Goal: Information Seeking & Learning: Learn about a topic

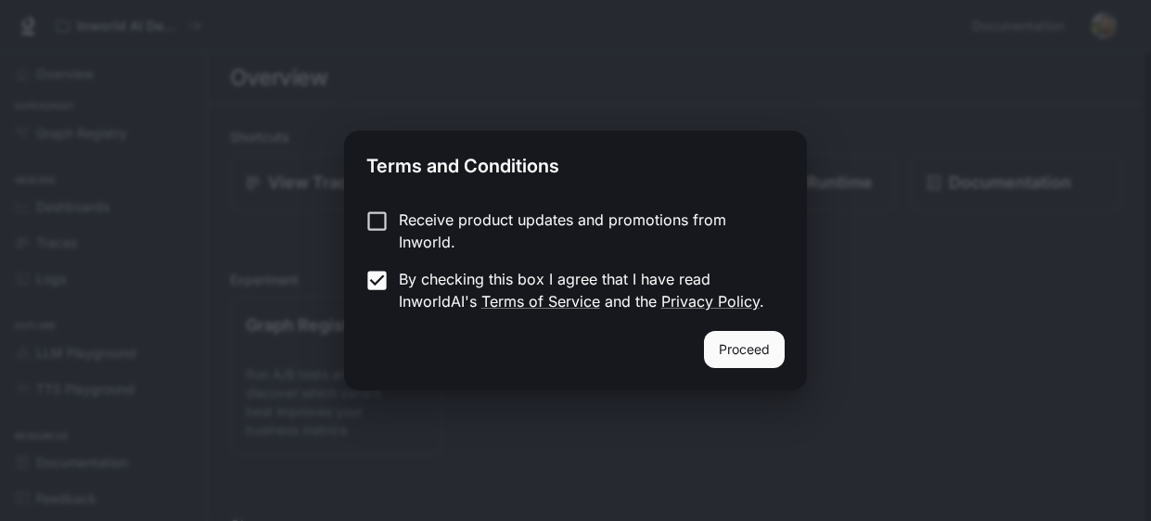
click at [723, 350] on button "Proceed" at bounding box center [744, 349] width 81 height 37
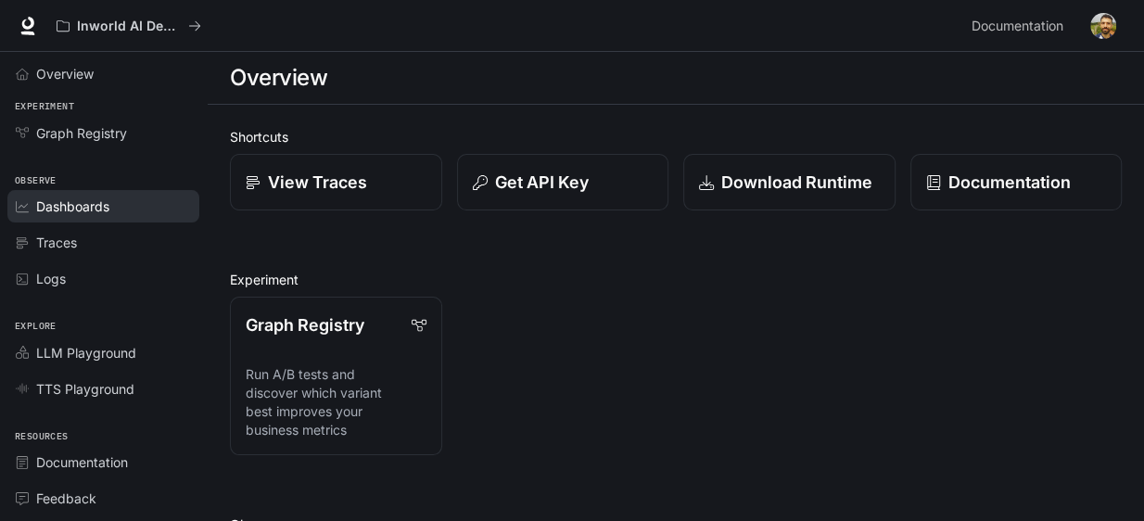
click at [57, 201] on span "Dashboards" at bounding box center [72, 206] width 73 height 19
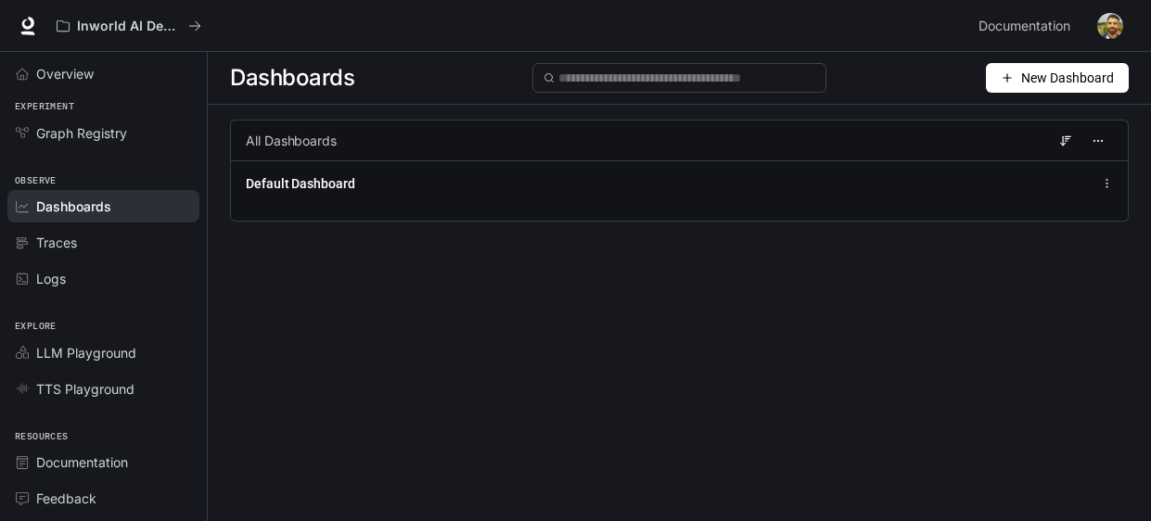
click at [1024, 76] on span "New Dashboard" at bounding box center [1067, 78] width 93 height 20
click at [1012, 120] on div "Create dashboard" at bounding box center [1036, 118] width 154 height 20
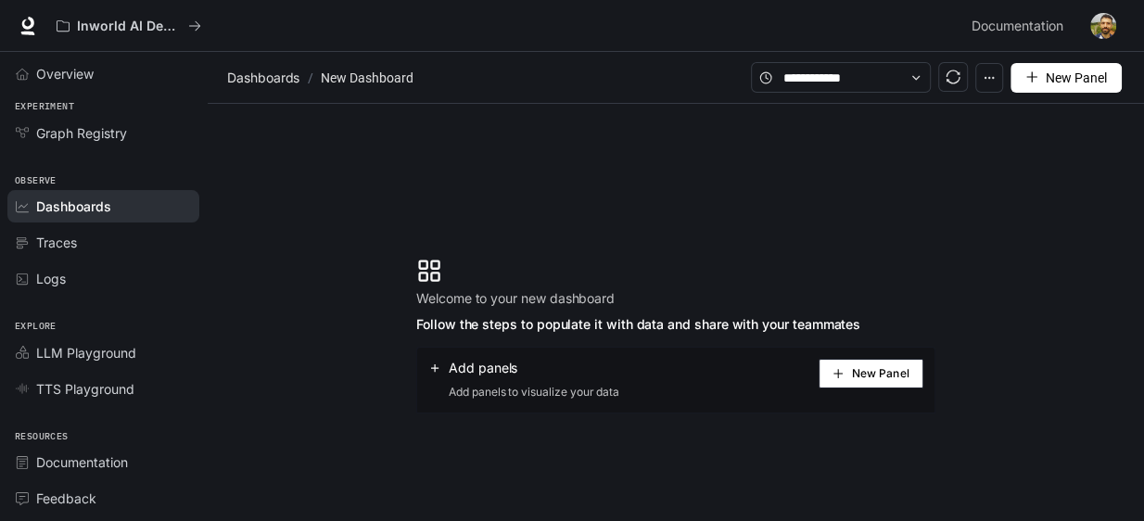
click at [1036, 83] on button "New Panel" at bounding box center [1066, 78] width 111 height 30
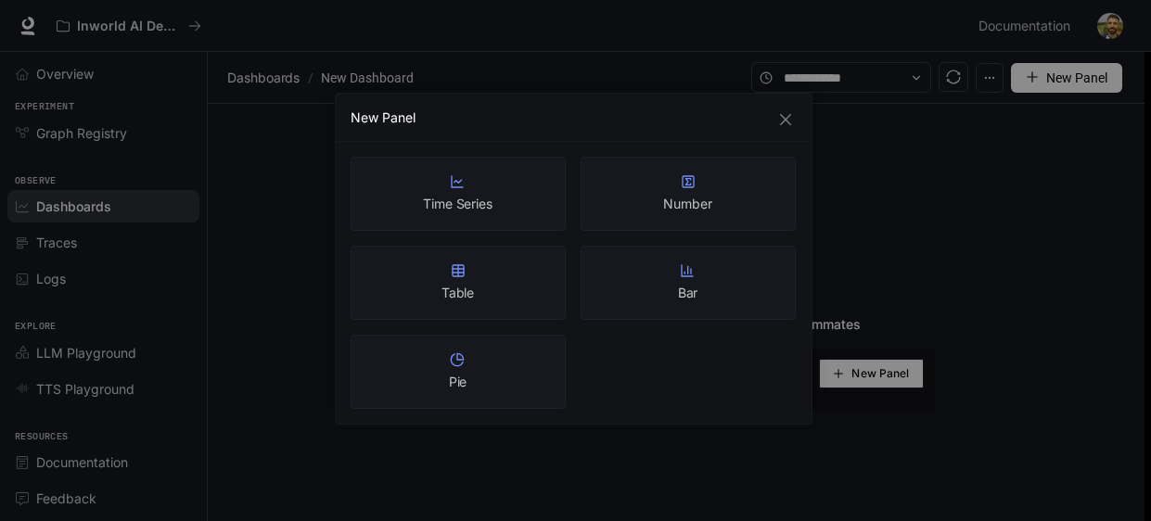
click at [1036, 83] on div "New Panel Time Series Number Table Bar Pie" at bounding box center [575, 260] width 1151 height 521
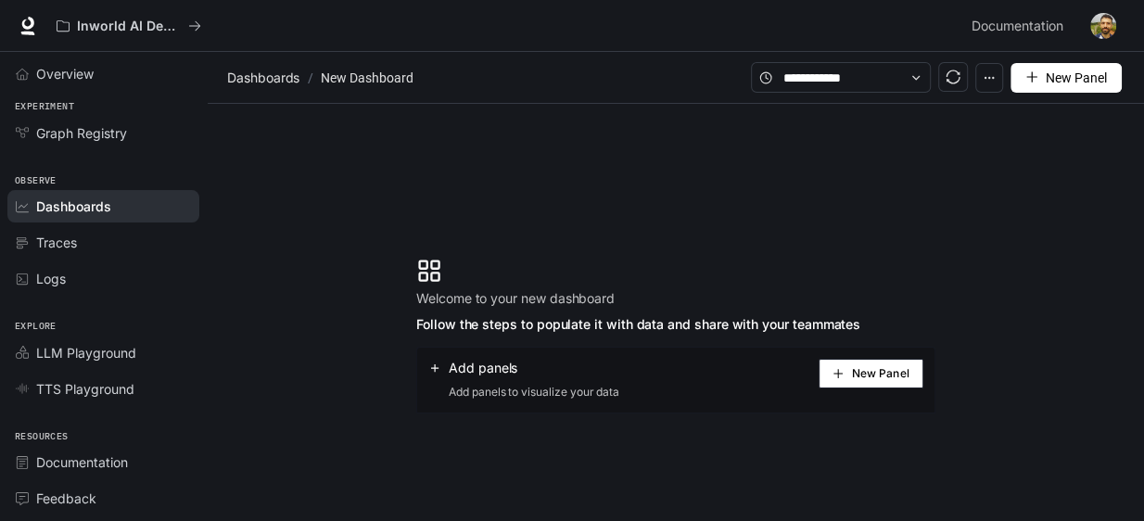
click at [992, 81] on icon "button" at bounding box center [989, 77] width 13 height 13
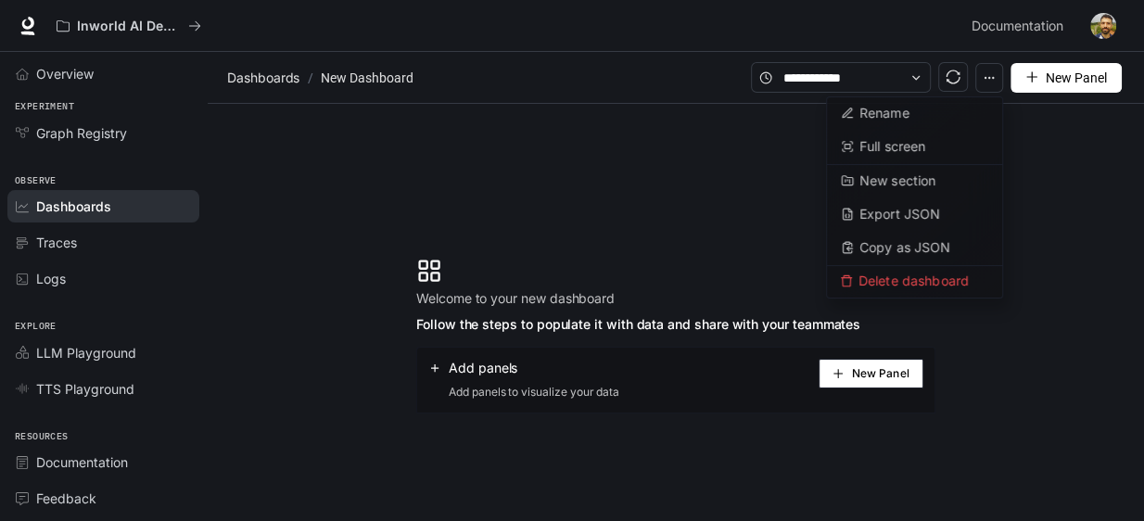
click at [992, 81] on icon "button" at bounding box center [989, 77] width 13 height 13
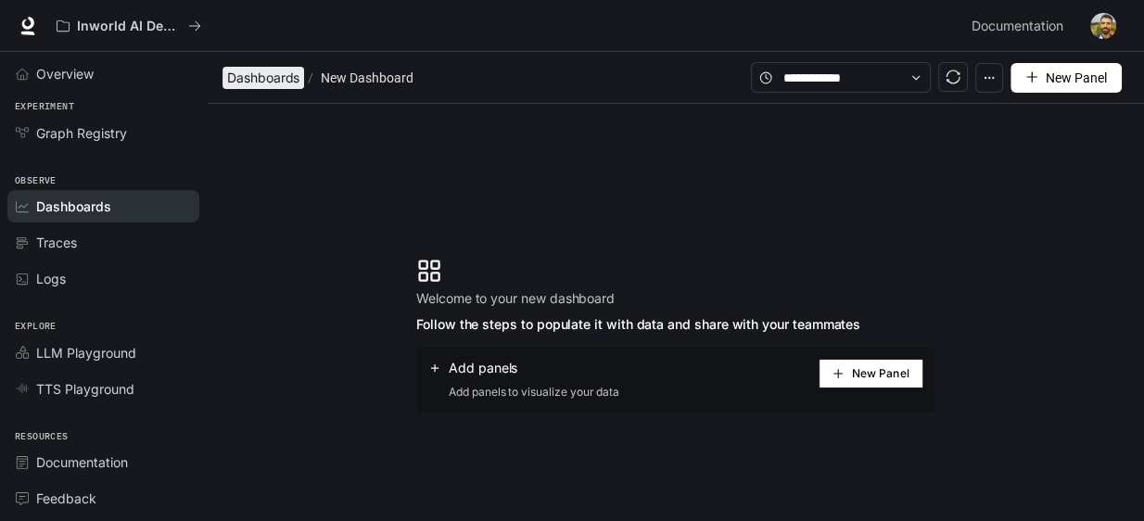
click at [242, 82] on span "Dashboards" at bounding box center [263, 78] width 72 height 22
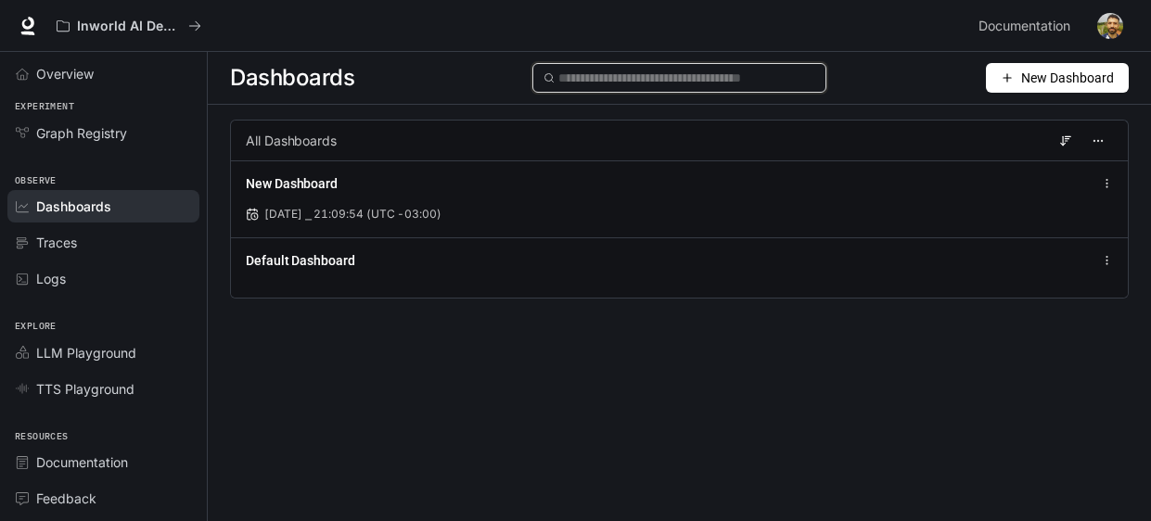
click at [674, 71] on input "text" at bounding box center [687, 78] width 258 height 20
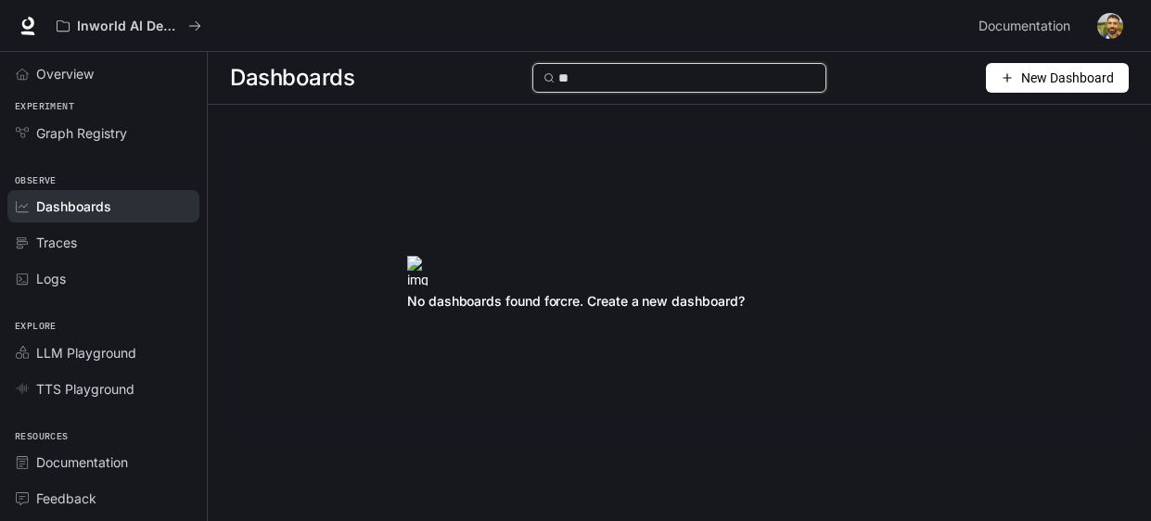
type input "*"
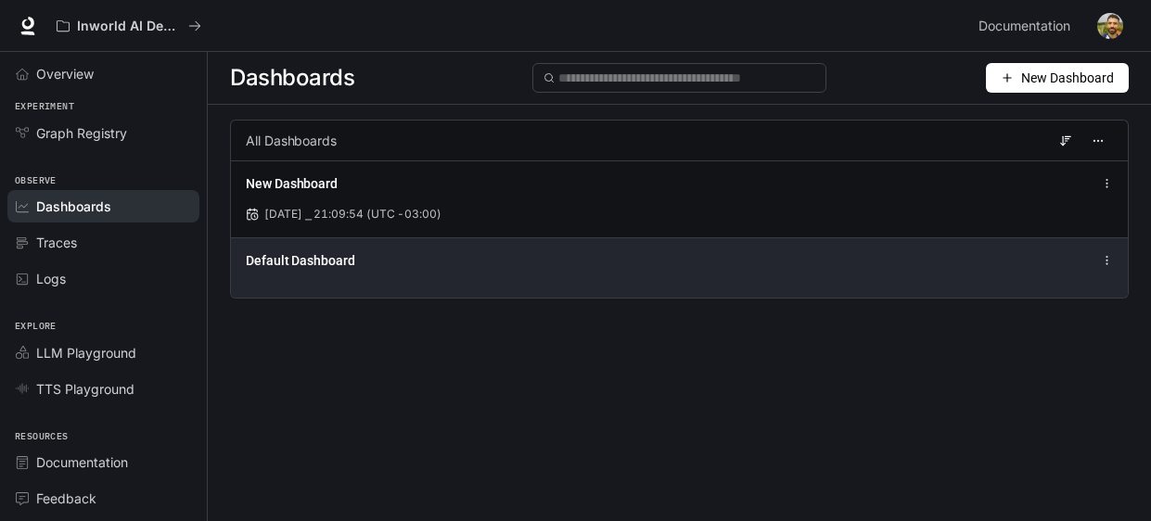
click at [325, 273] on div "Default Dashboard" at bounding box center [679, 267] width 897 height 60
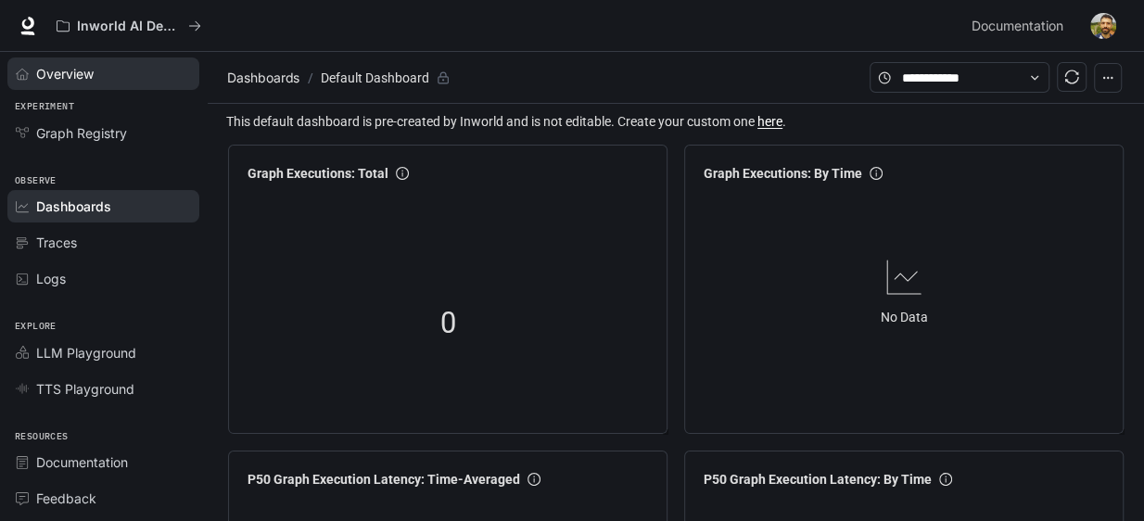
click at [76, 65] on span "Overview" at bounding box center [64, 73] width 57 height 19
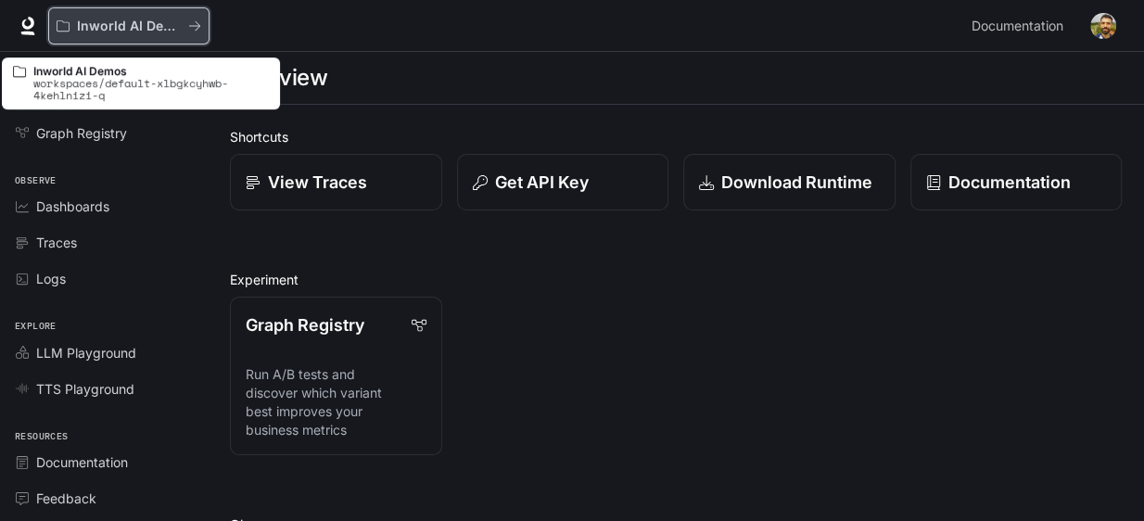
click at [183, 25] on div "Inworld AI Demos" at bounding box center [123, 27] width 132 height 16
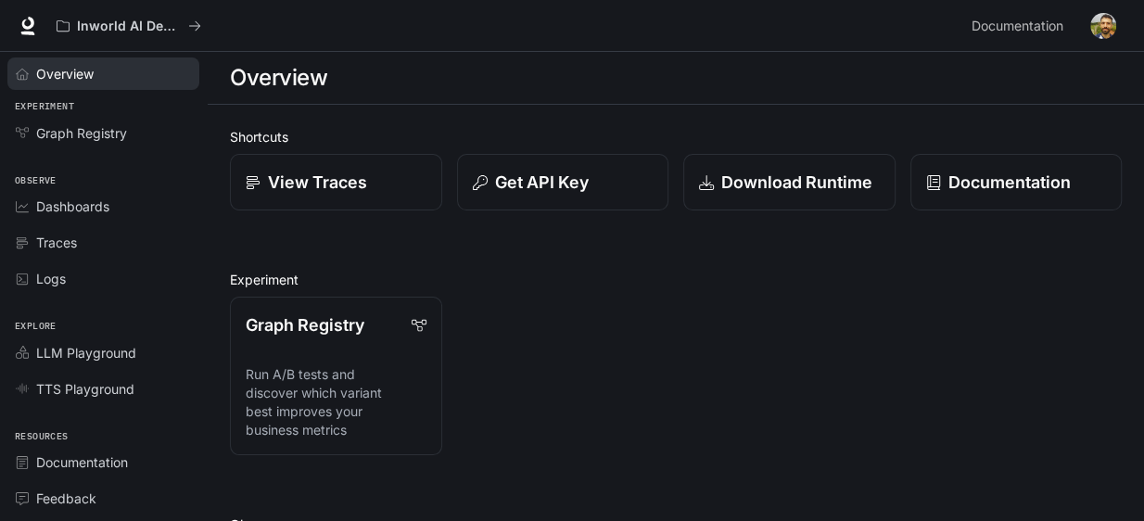
click at [50, 77] on span "Overview" at bounding box center [64, 73] width 57 height 19
click at [23, 33] on icon at bounding box center [28, 34] width 14 height 4
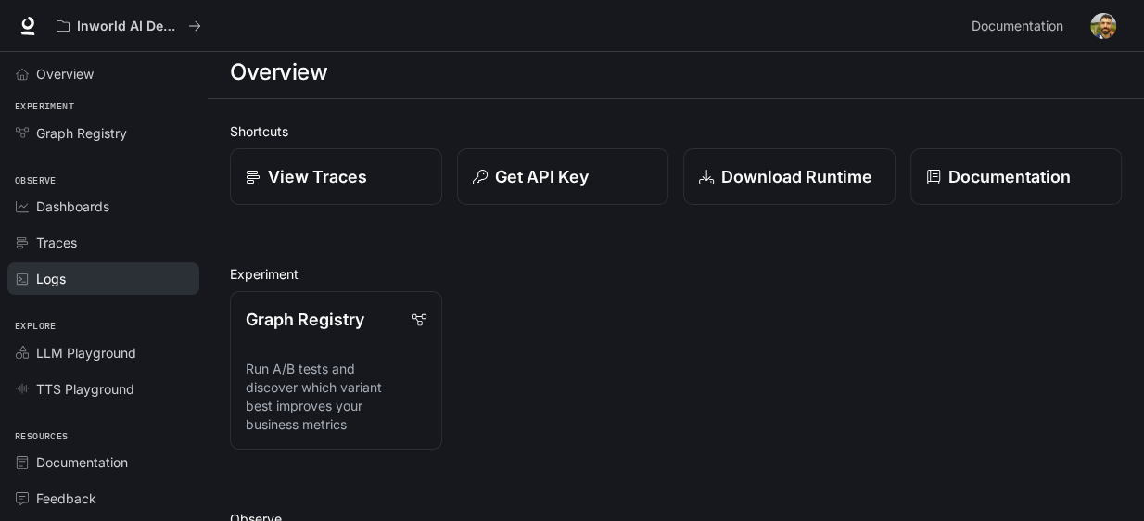
scroll to position [35, 0]
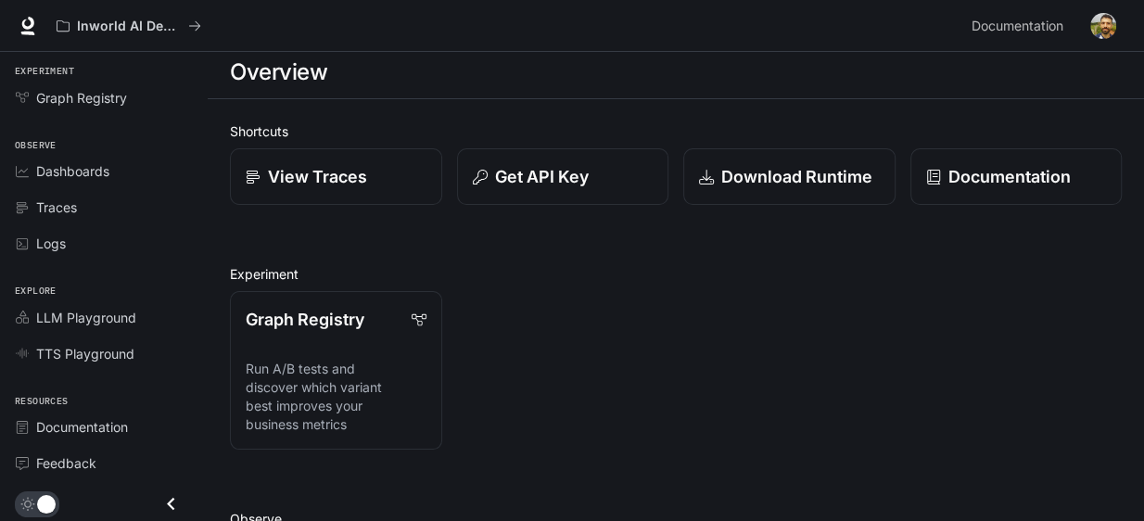
click at [167, 504] on icon "Close drawer" at bounding box center [170, 504] width 7 height 13
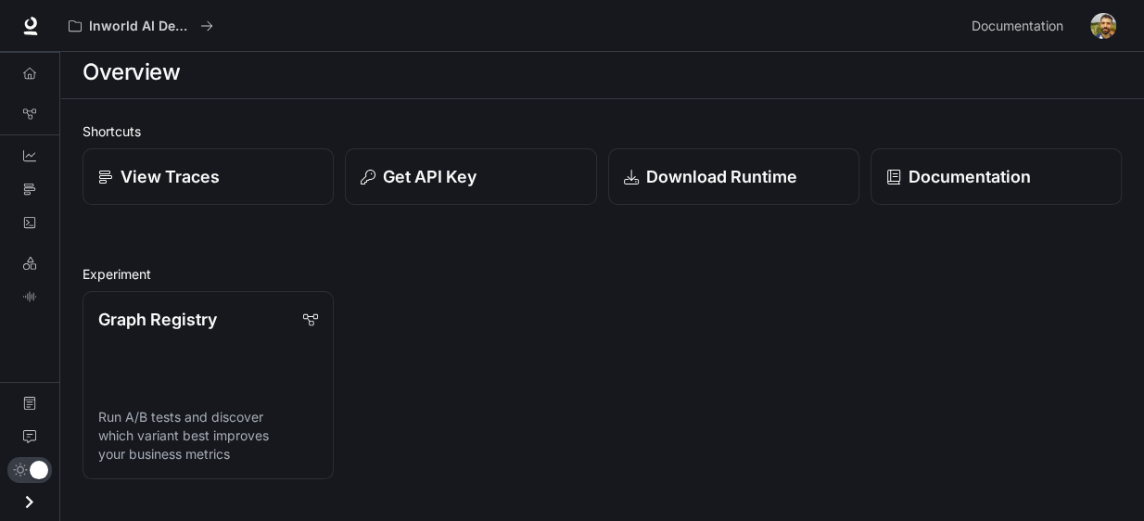
scroll to position [0, 0]
click at [28, 499] on icon "Open drawer" at bounding box center [29, 501] width 7 height 13
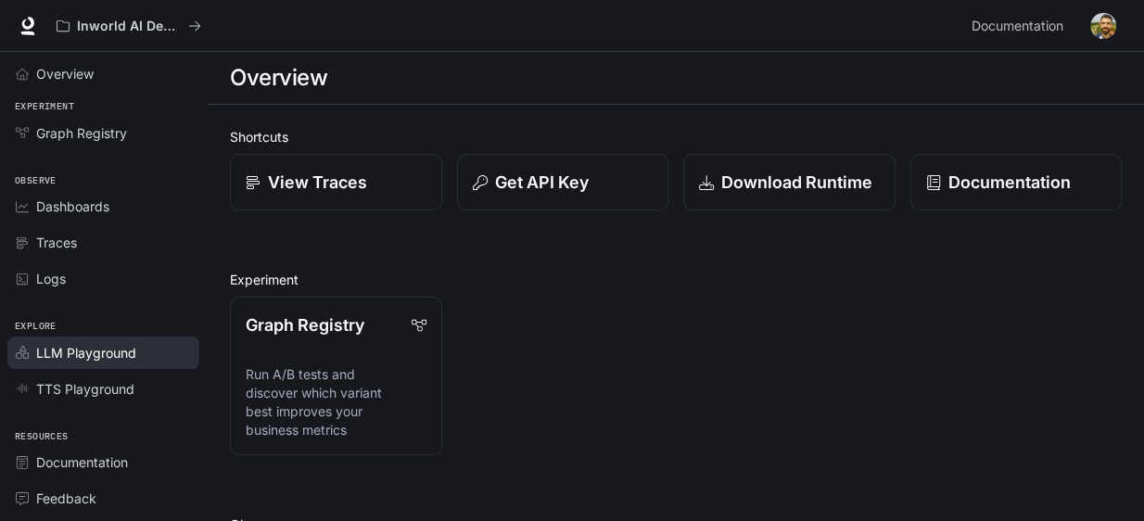
click at [90, 346] on span "LLM Playground" at bounding box center [86, 352] width 100 height 19
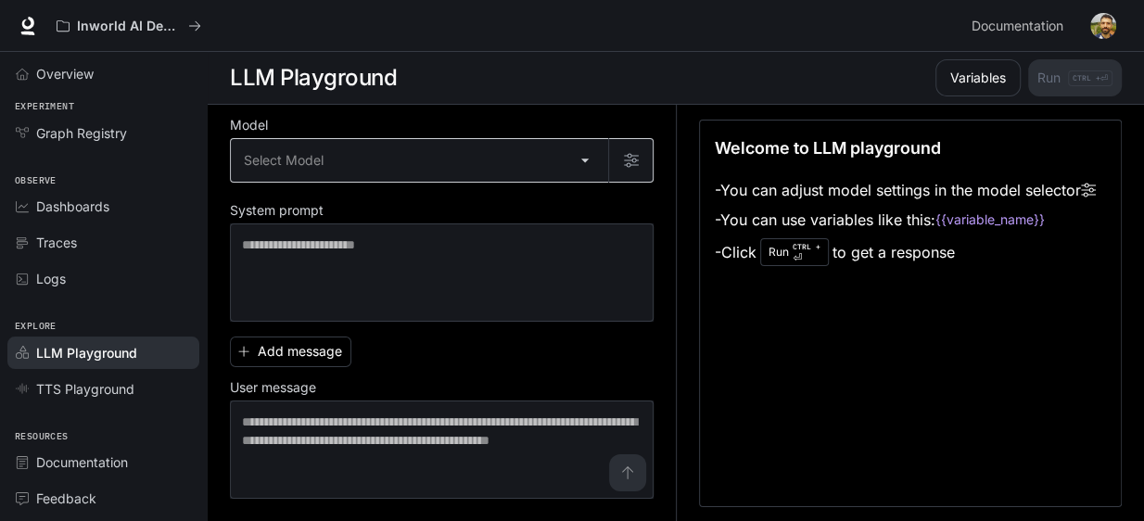
click at [594, 163] on body "Skip to main content Inworld AI Demos Documentation Documentation Portal Overvi…" at bounding box center [572, 261] width 1144 height 522
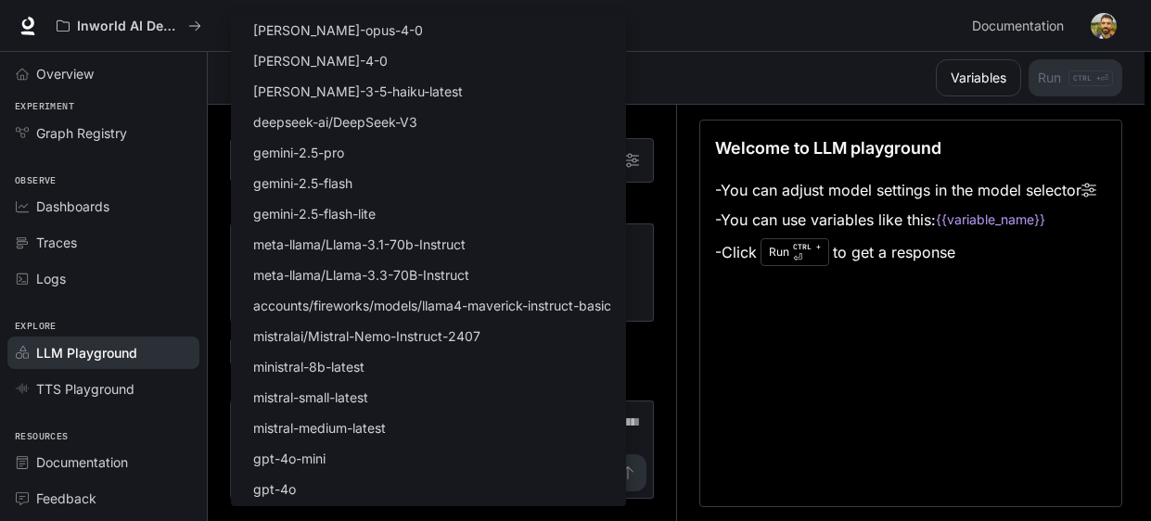
click at [669, 118] on div at bounding box center [575, 260] width 1151 height 521
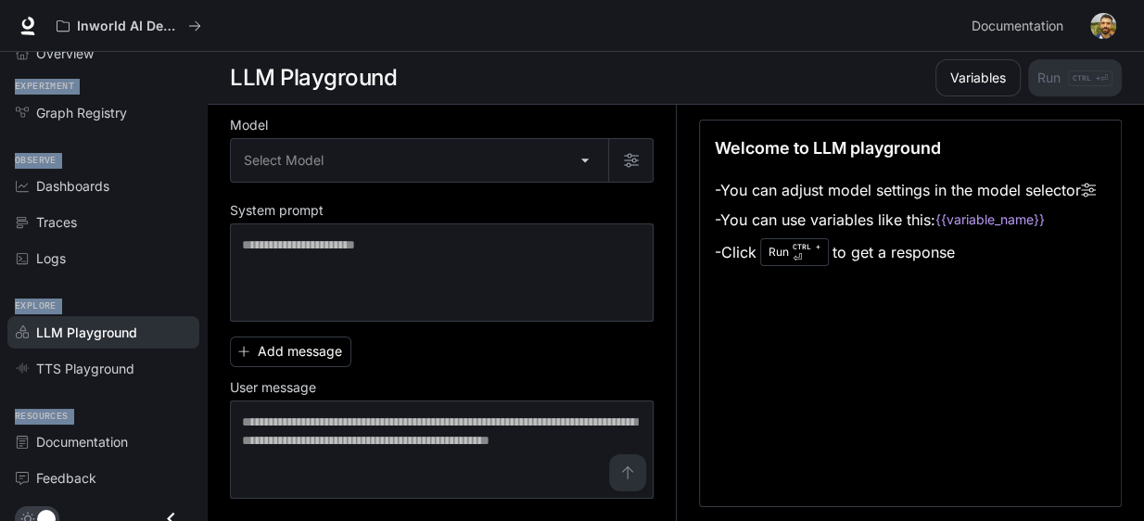
scroll to position [35, 0]
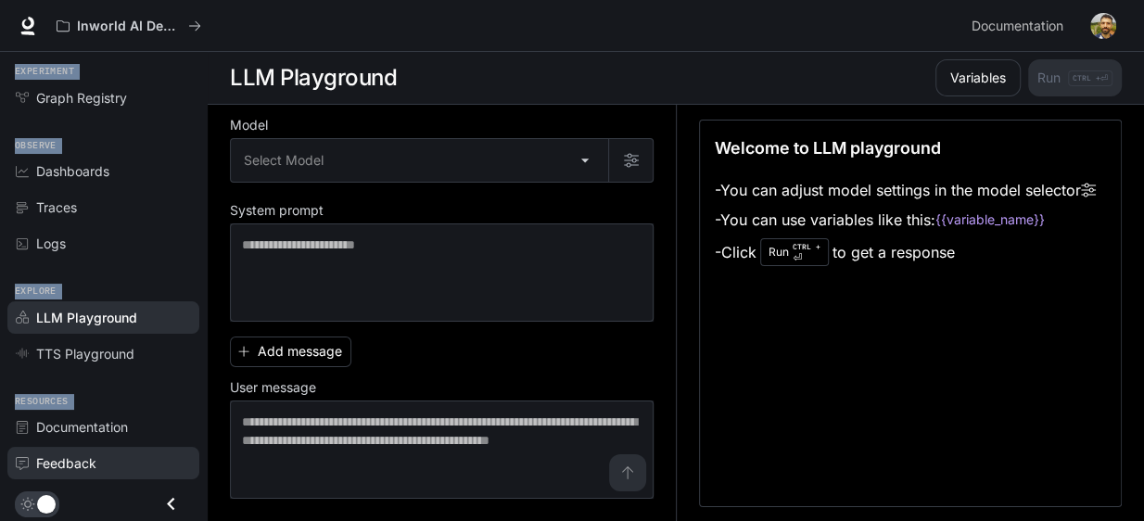
drag, startPoint x: 2, startPoint y: 75, endPoint x: 103, endPoint y: 460, distance: 397.8
click at [103, 460] on div "Overview Experiment Graph Registry Observe Dashboards Traces Logs Explore LLM P…" at bounding box center [103, 251] width 207 height 469
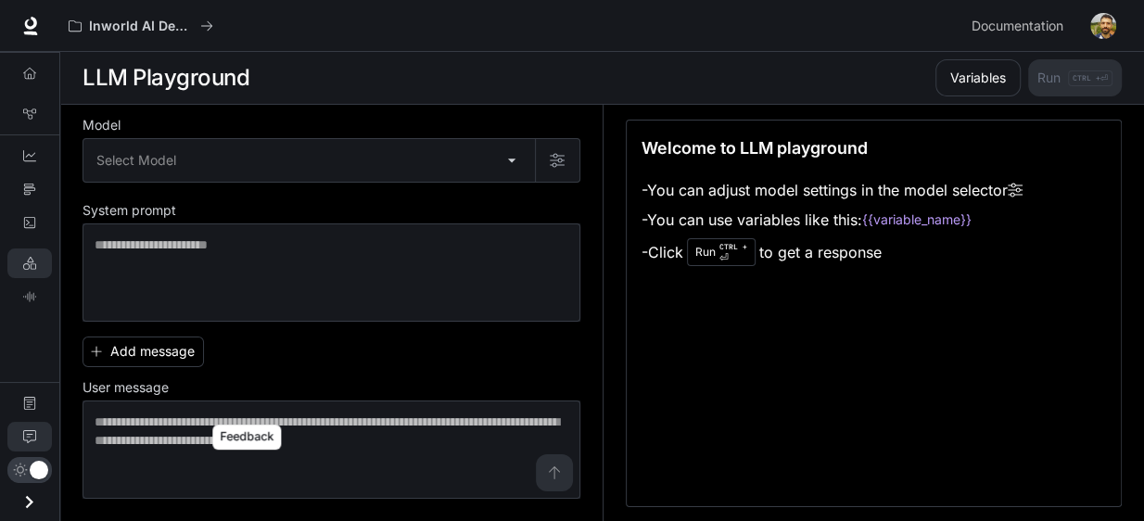
scroll to position [0, 0]
click at [30, 497] on icon "Open drawer" at bounding box center [29, 502] width 25 height 25
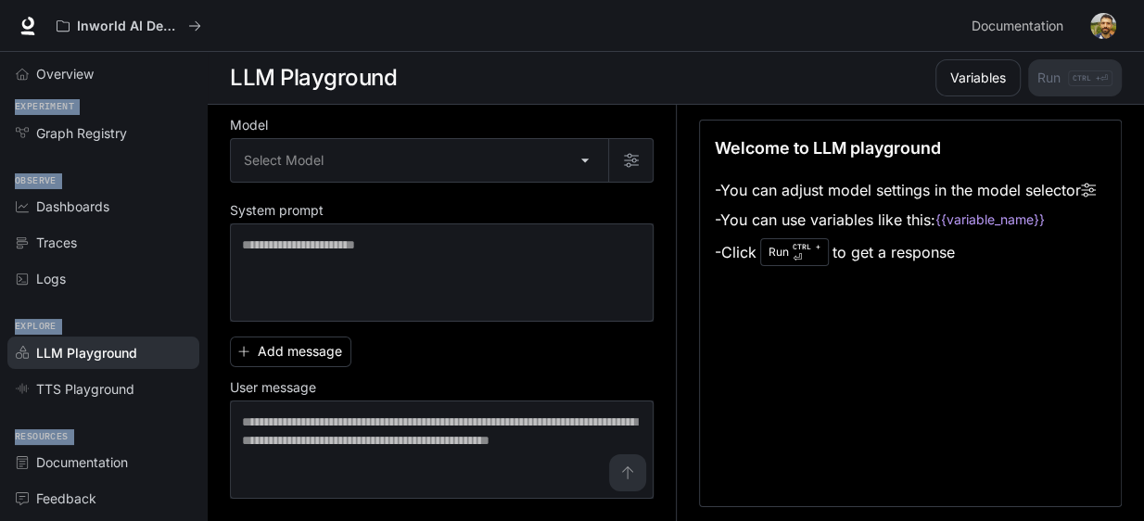
copy div "Experiment Graph Registry Observe Dashboards Traces Logs Explore LLM Playground…"
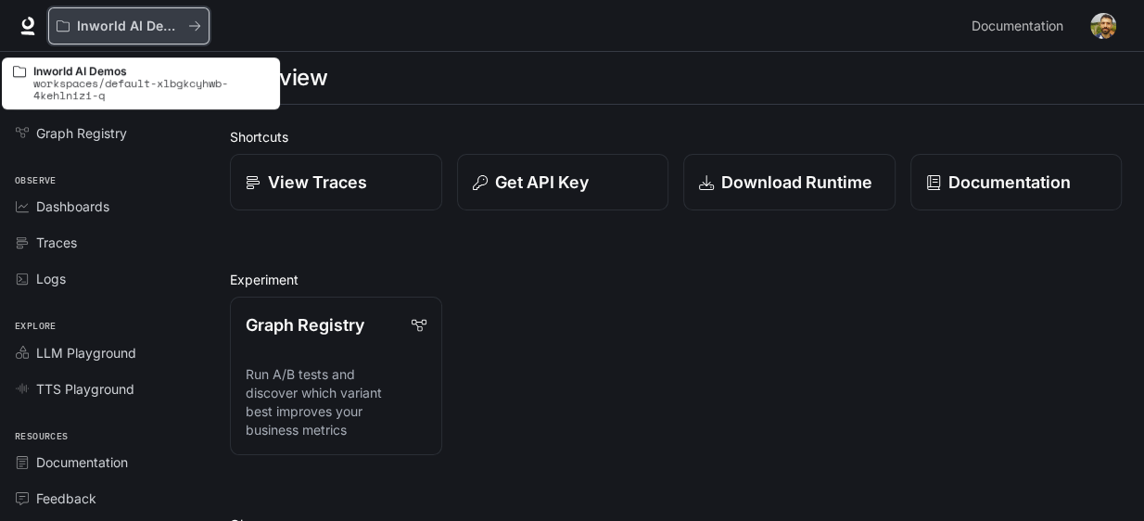
click at [77, 20] on p "Inworld AI Demos" at bounding box center [129, 27] width 104 height 16
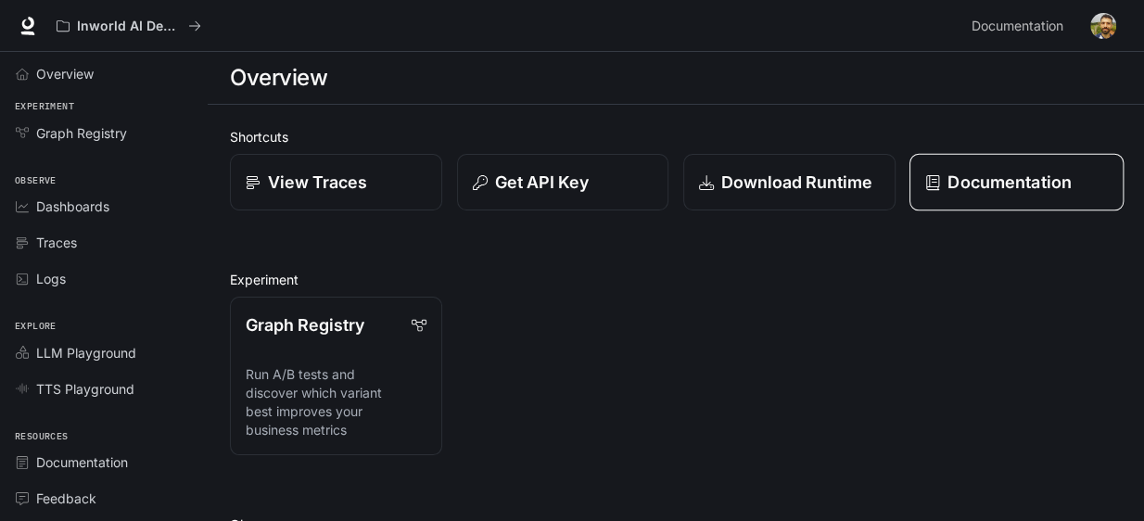
click at [960, 178] on p "Documentation" at bounding box center [1009, 182] width 123 height 25
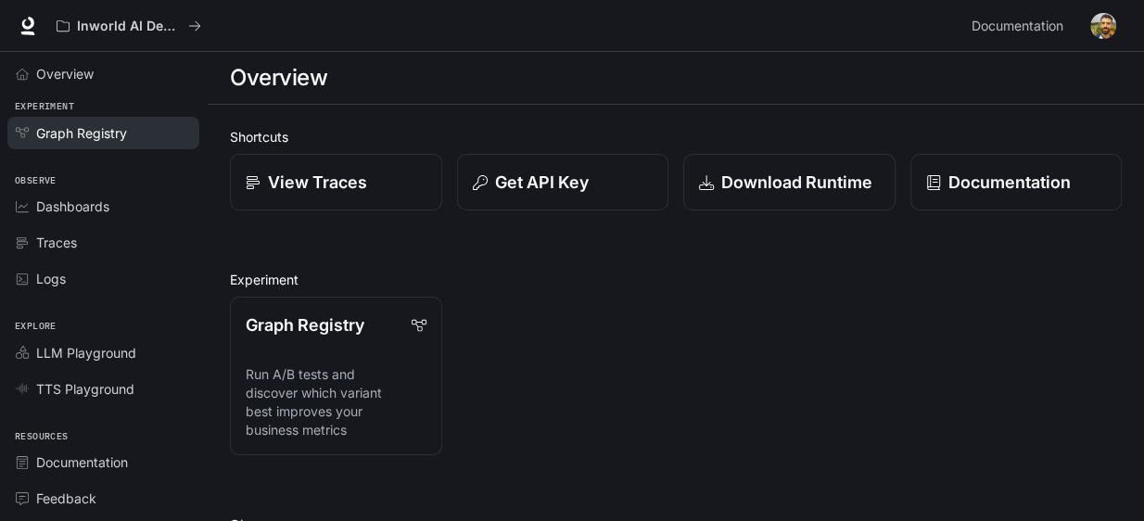
click at [81, 137] on span "Graph Registry" at bounding box center [81, 132] width 91 height 19
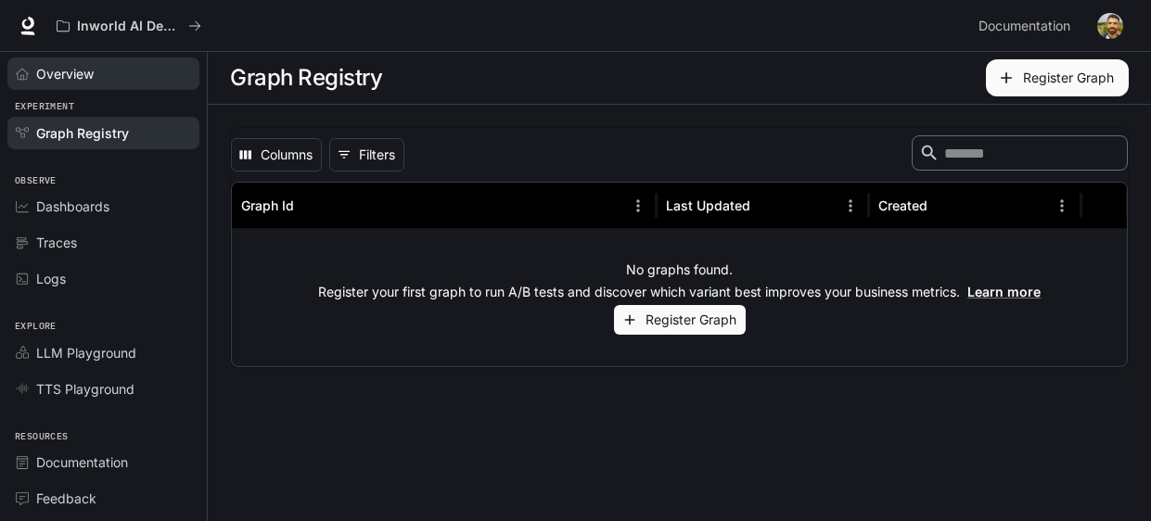
click at [70, 73] on span "Overview" at bounding box center [64, 73] width 57 height 19
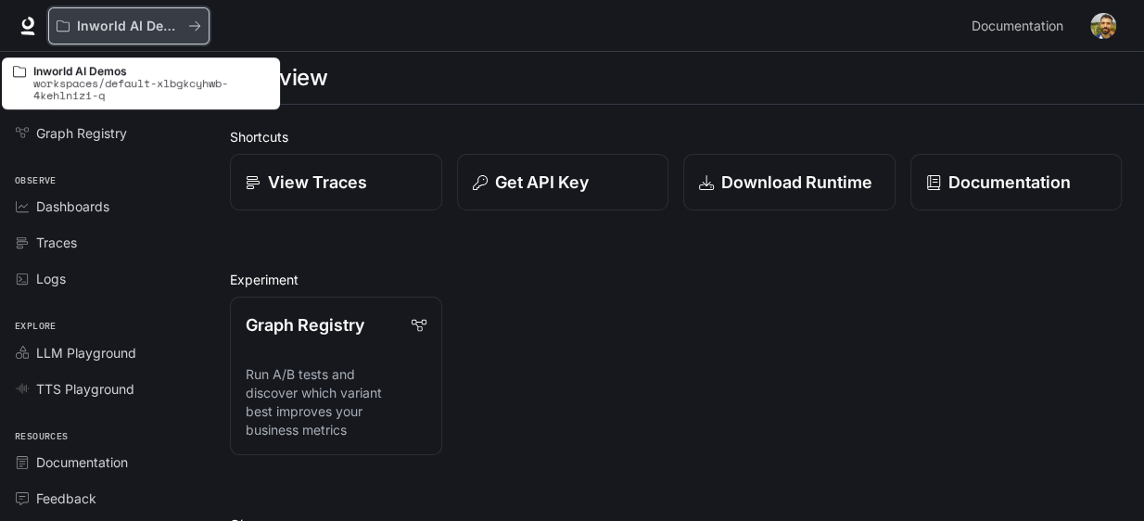
click at [195, 32] on icon "All workspaces" at bounding box center [194, 25] width 13 height 13
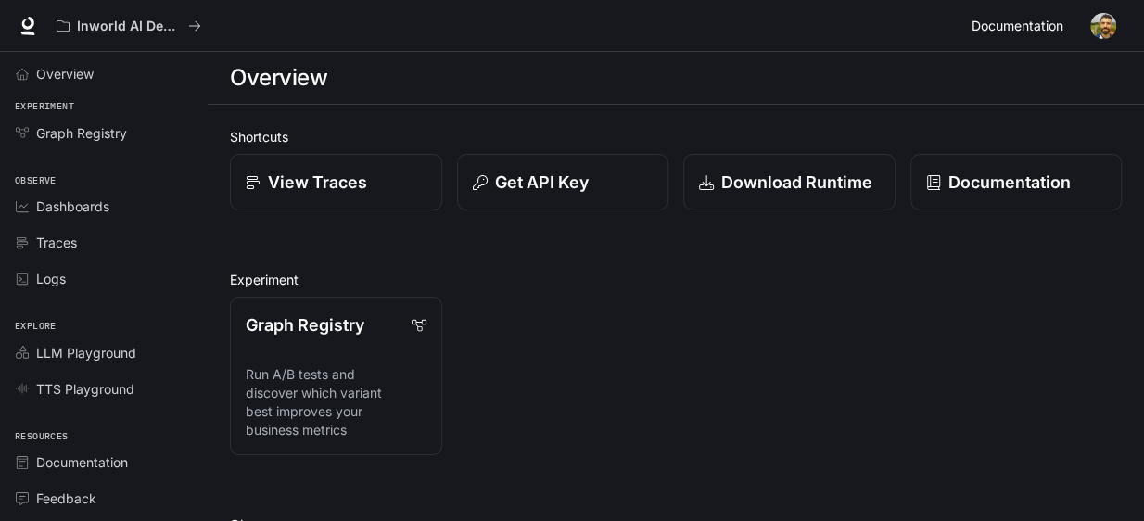
click at [985, 23] on span "Documentation" at bounding box center [1018, 26] width 92 height 23
